Goal: Information Seeking & Learning: Understand process/instructions

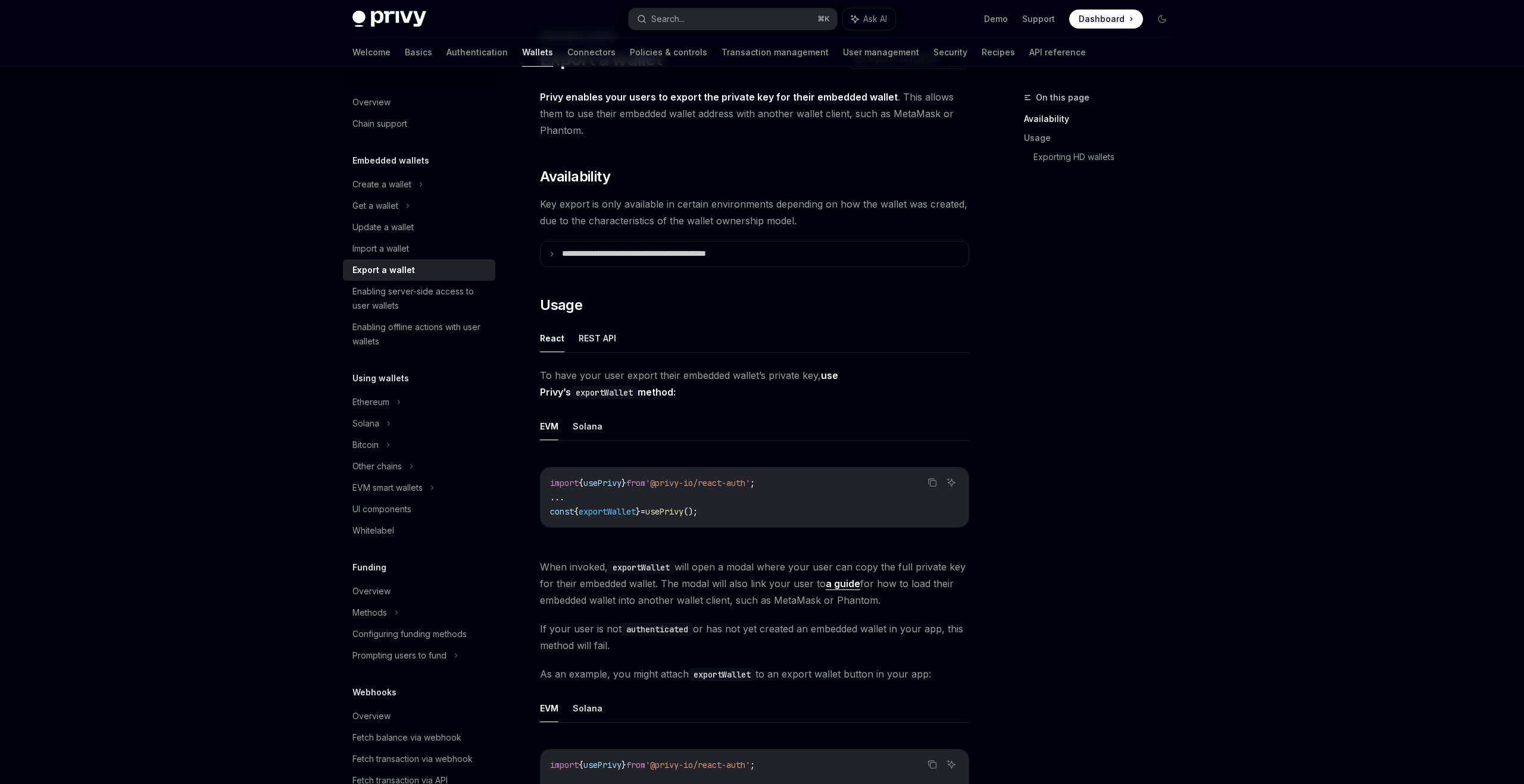
scroll to position [65, 0]
drag, startPoint x: 725, startPoint y: 503, endPoint x: 550, endPoint y: 502, distance: 175.0
click at [550, 502] on code "import { usePrivy } from '@privy-io/react-auth' ; ... const { exportWallet } = …" at bounding box center [755, 494] width 409 height 42
copy span "const { exportWallet } = usePrivy ();"
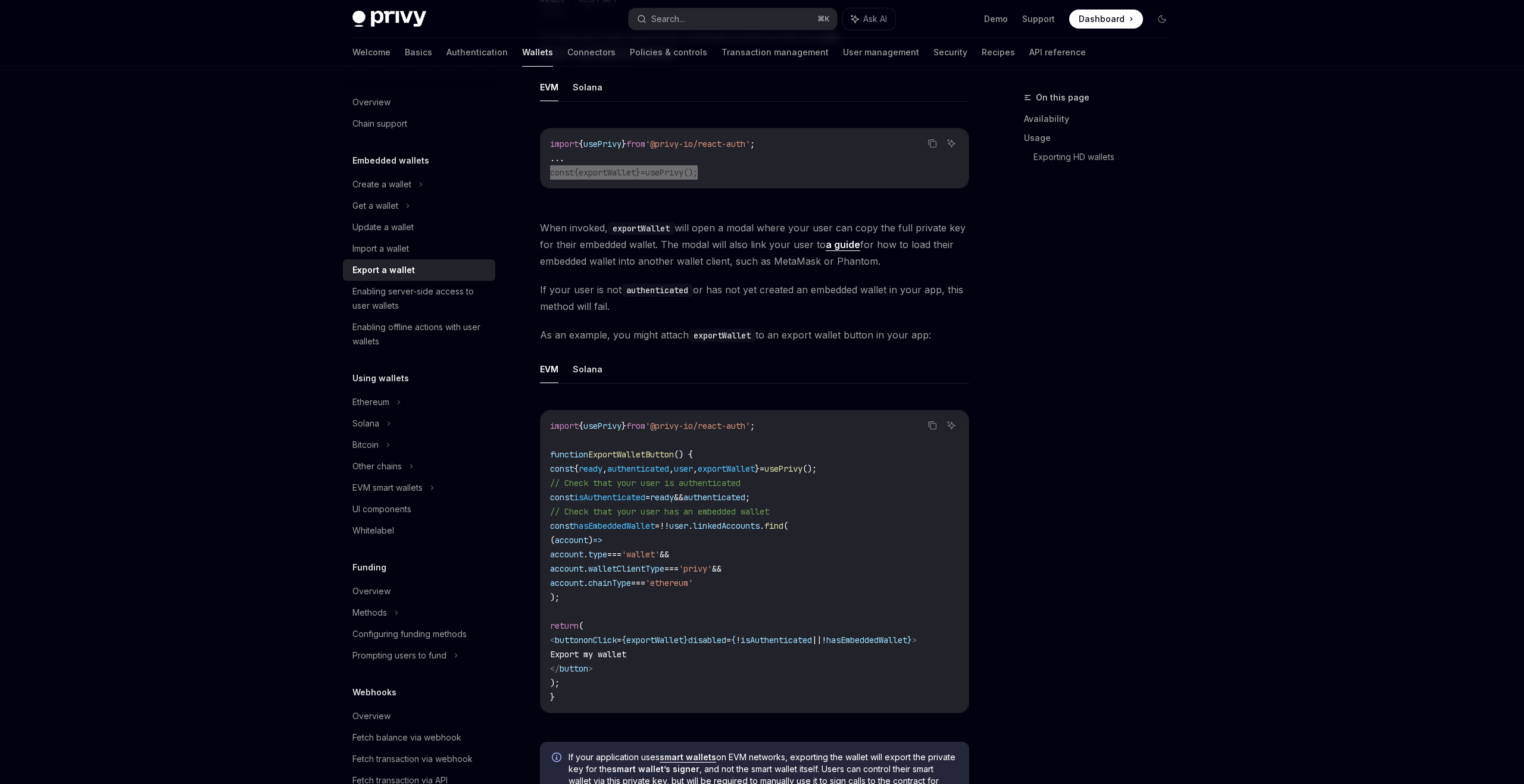
scroll to position [401, 0]
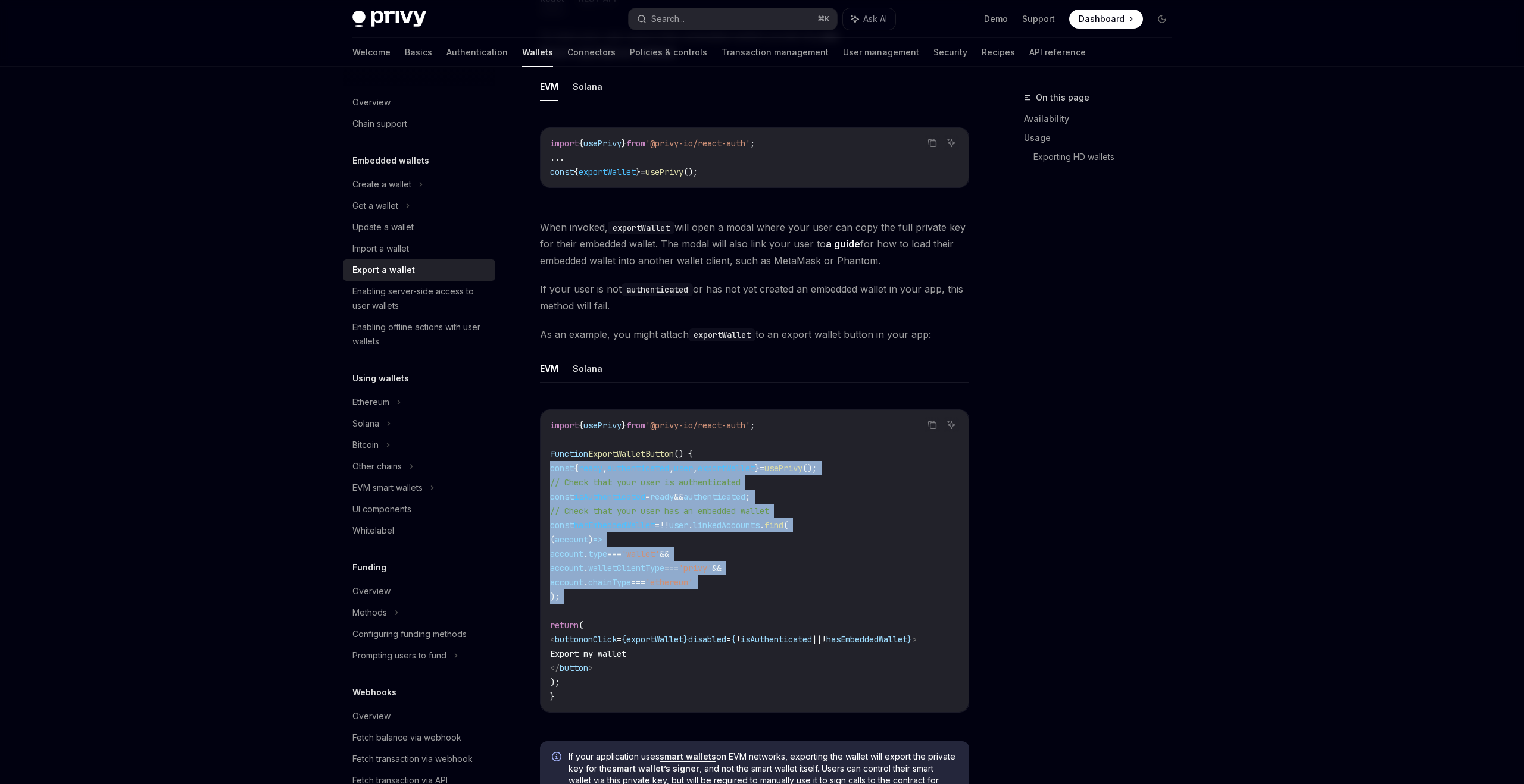
drag, startPoint x: 576, startPoint y: 604, endPoint x: 550, endPoint y: 474, distance: 132.6
click at [550, 474] on code "import { usePrivy } from '@privy-io/react-auth' ; function ExportWalletButton (…" at bounding box center [755, 561] width 409 height 285
copy code "const { ready , authenticated , user , exportWallet } = usePrivy (); // Check t…"
drag, startPoint x: 630, startPoint y: 666, endPoint x: 569, endPoint y: 635, distance: 68.4
click at [569, 635] on code "import { usePrivy } from '@privy-io/react-auth' ; function ExportWalletButton (…" at bounding box center [755, 561] width 409 height 285
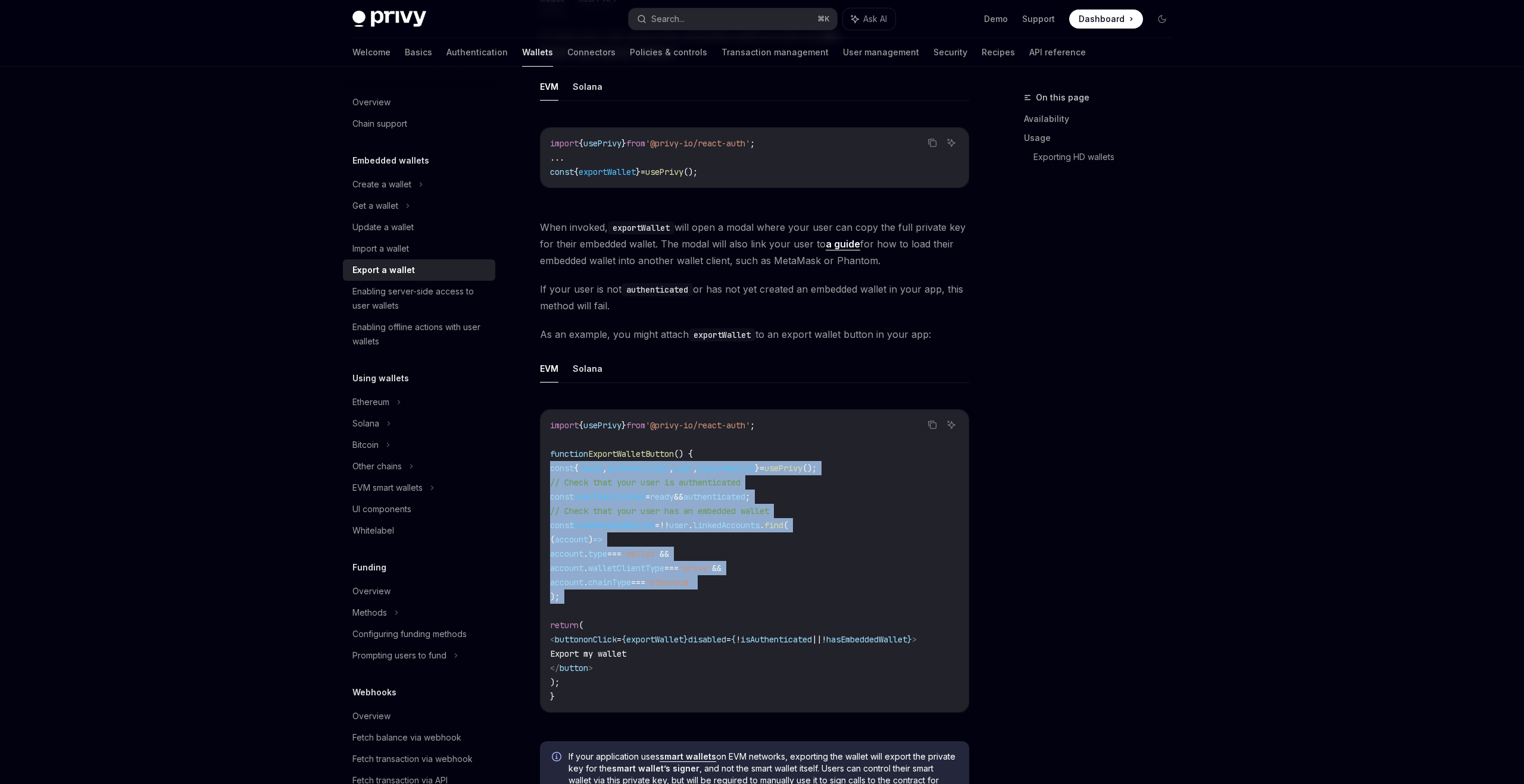
copy code "< button onClick = { exportWallet } disabled = { ! isAuthenticated || ! hasEmbe…"
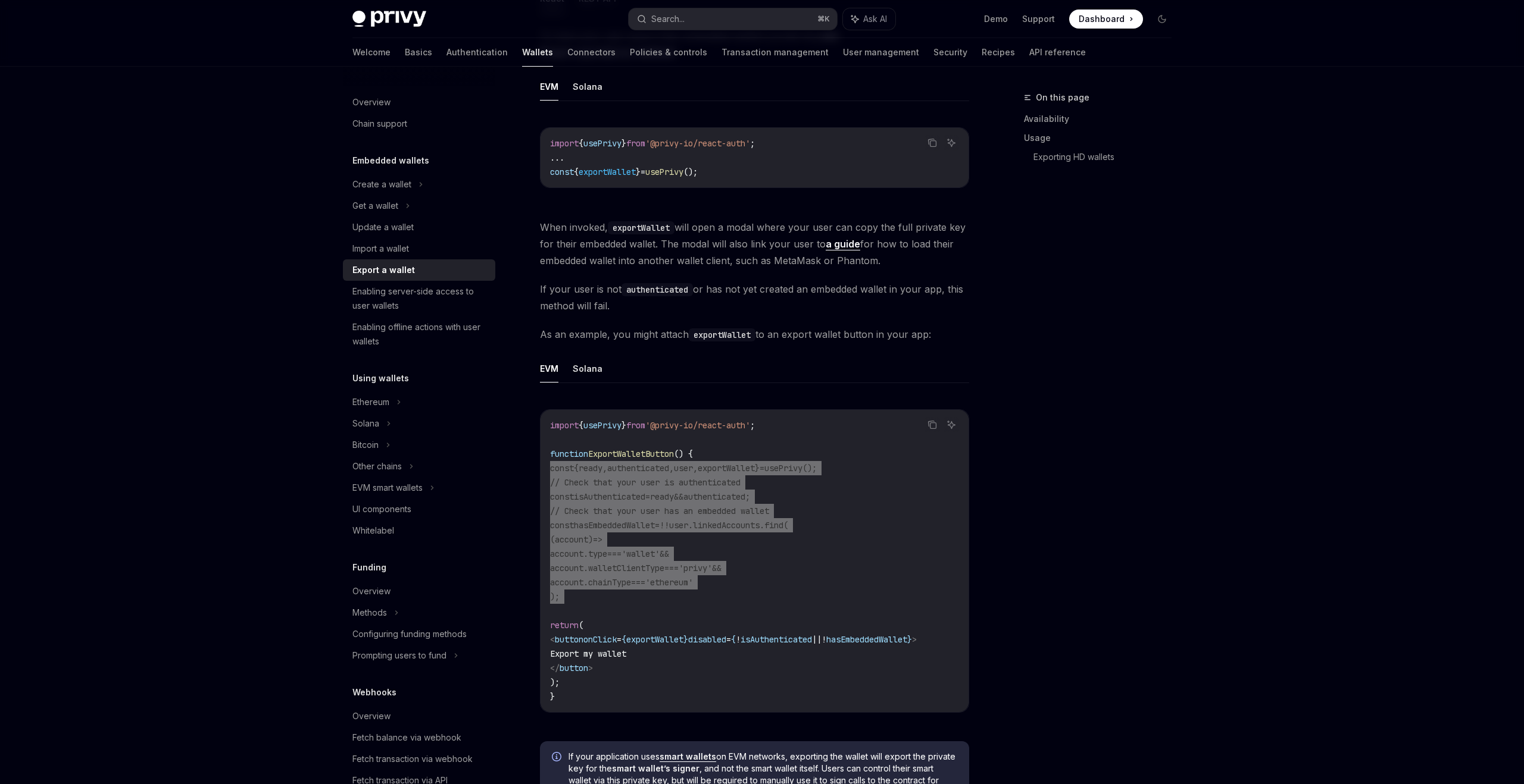
type textarea "*"
